Goal: Information Seeking & Learning: Learn about a topic

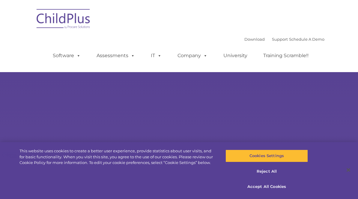
select select "MEDIUM"
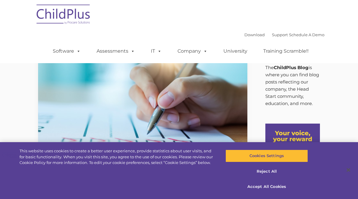
click at [273, 37] on link "Support" at bounding box center [280, 34] width 16 height 5
click at [273, 35] on link "Support" at bounding box center [280, 34] width 16 height 5
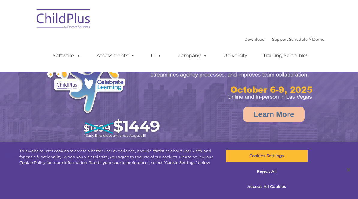
select select "MEDIUM"
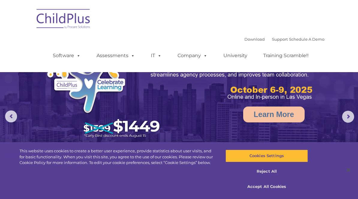
click at [124, 57] on link "Assessments" at bounding box center [116, 56] width 50 height 12
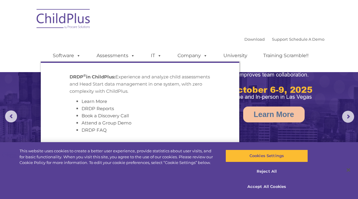
click at [142, 79] on p "DRDP © in ChildPlus: Experience and analyze child assessments and Head Start da…" at bounding box center [140, 84] width 141 height 22
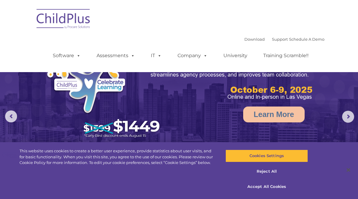
click at [249, 16] on div "Download Support | Schedule A Demo  MENU MENU Software ChildPlus: The original…" at bounding box center [179, 35] width 291 height 63
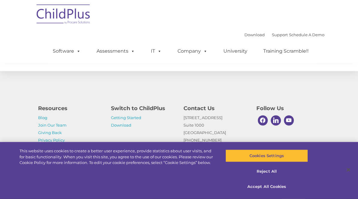
scroll to position [732, 0]
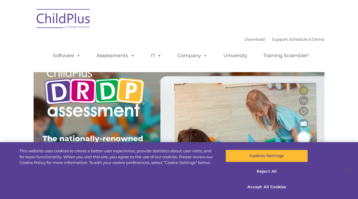
type input ""
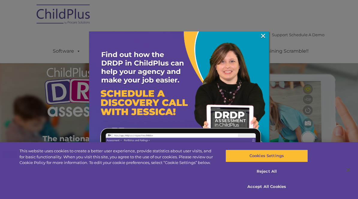
click at [266, 39] on link "×" at bounding box center [263, 36] width 7 height 6
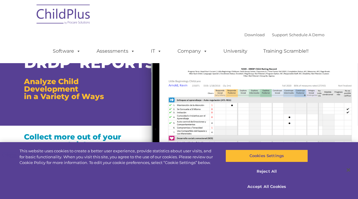
click at [139, 119] on img at bounding box center [246, 131] width 224 height 190
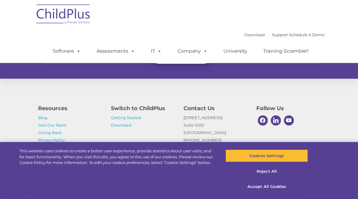
scroll to position [598, 0]
